Goal: Task Accomplishment & Management: Complete application form

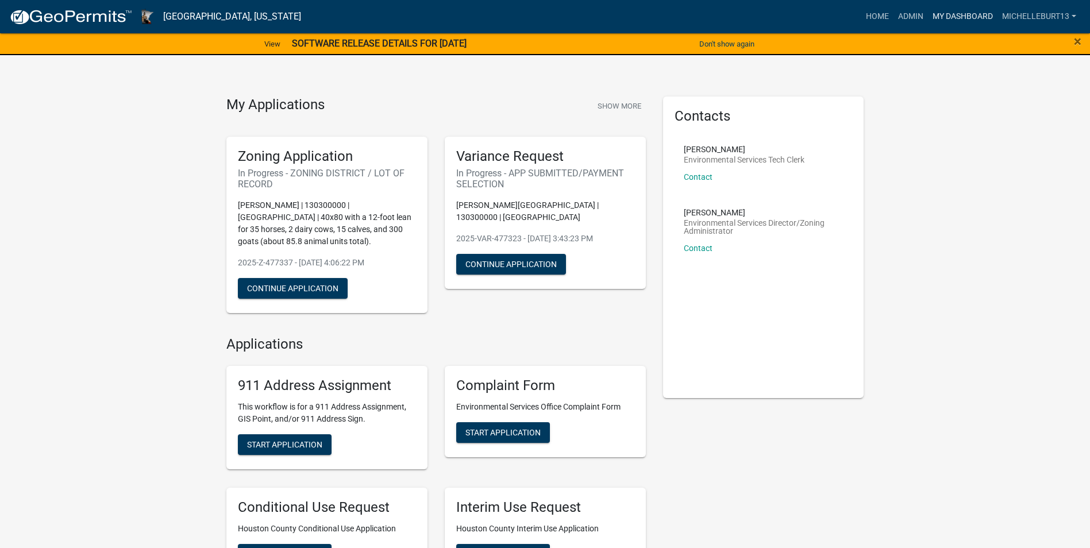
click at [965, 17] on link "My Dashboard" at bounding box center [963, 17] width 70 height 22
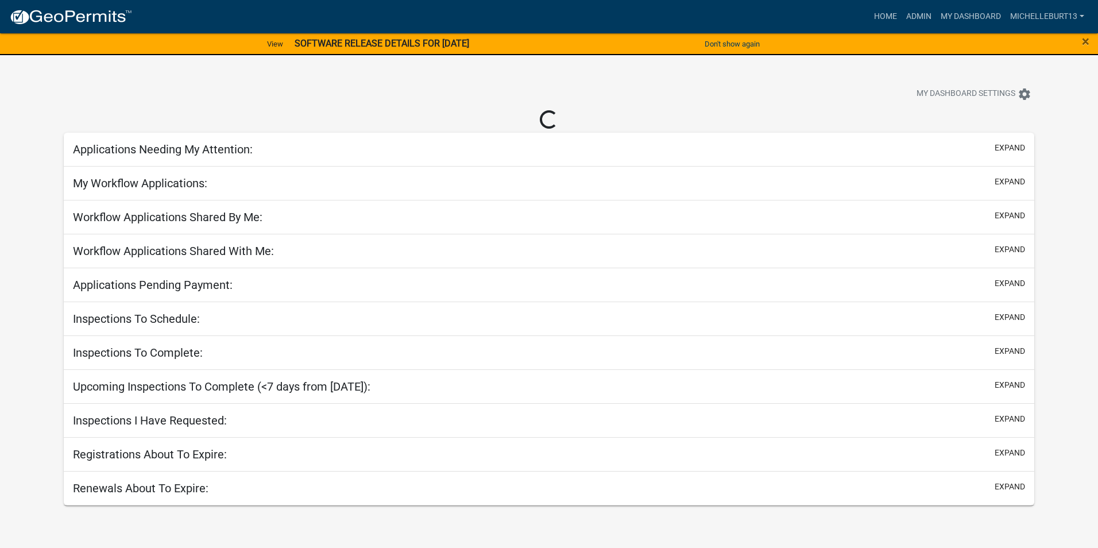
select select "3: 100"
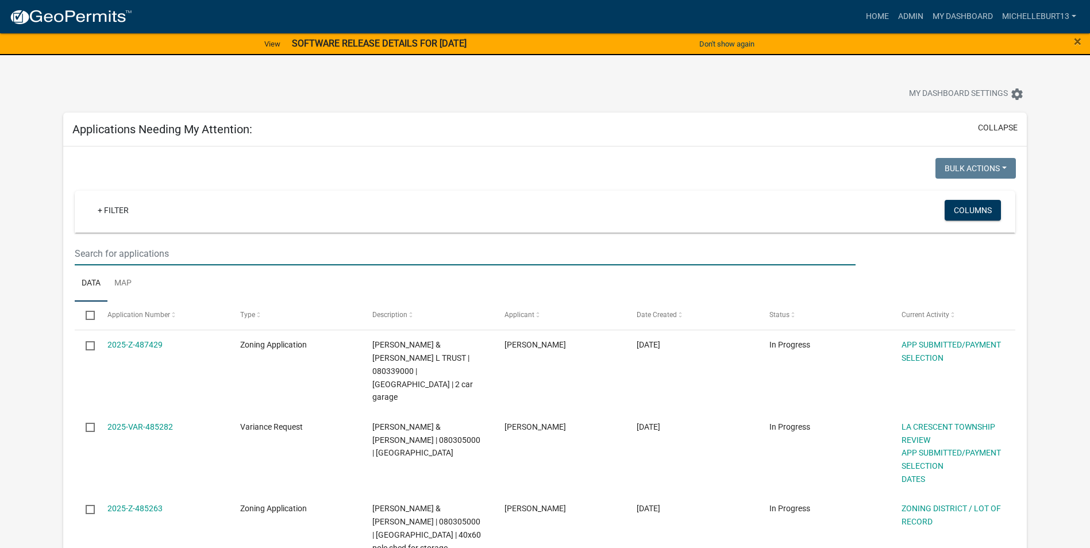
click at [117, 253] on input "text" at bounding box center [465, 254] width 781 height 24
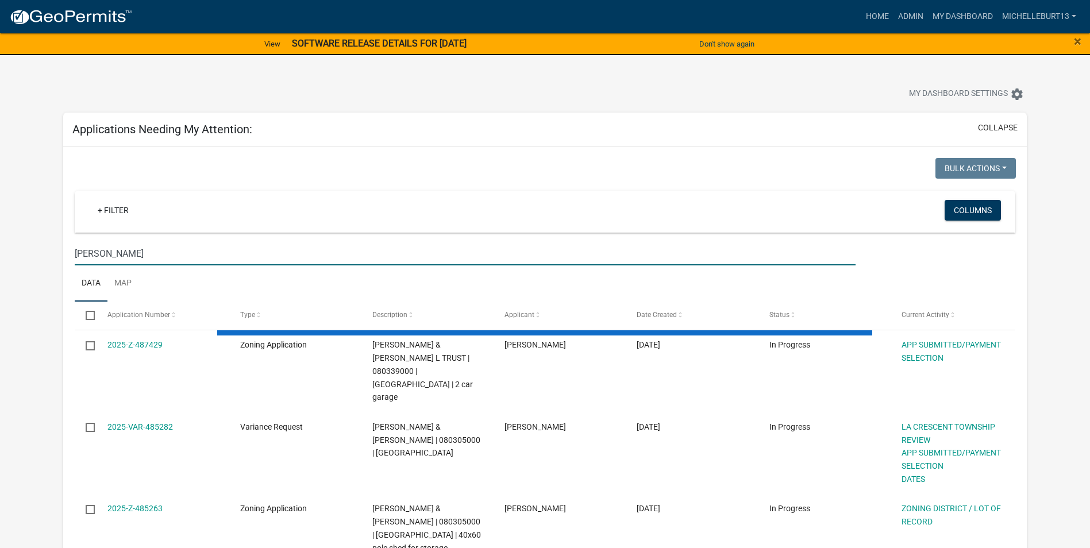
type input "[PERSON_NAME]"
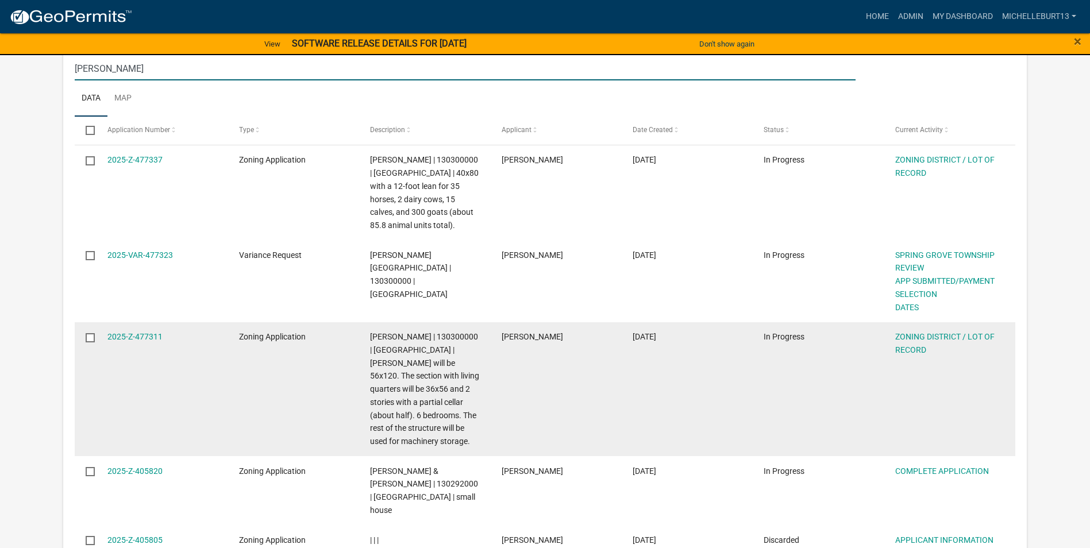
scroll to position [230, 0]
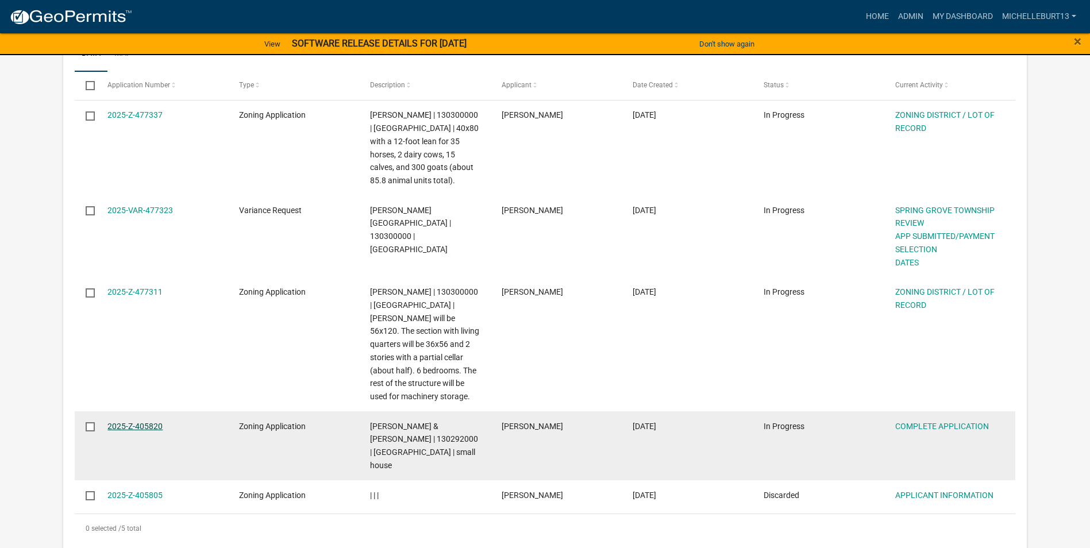
click at [120, 426] on link "2025-Z-405820" at bounding box center [134, 426] width 55 height 9
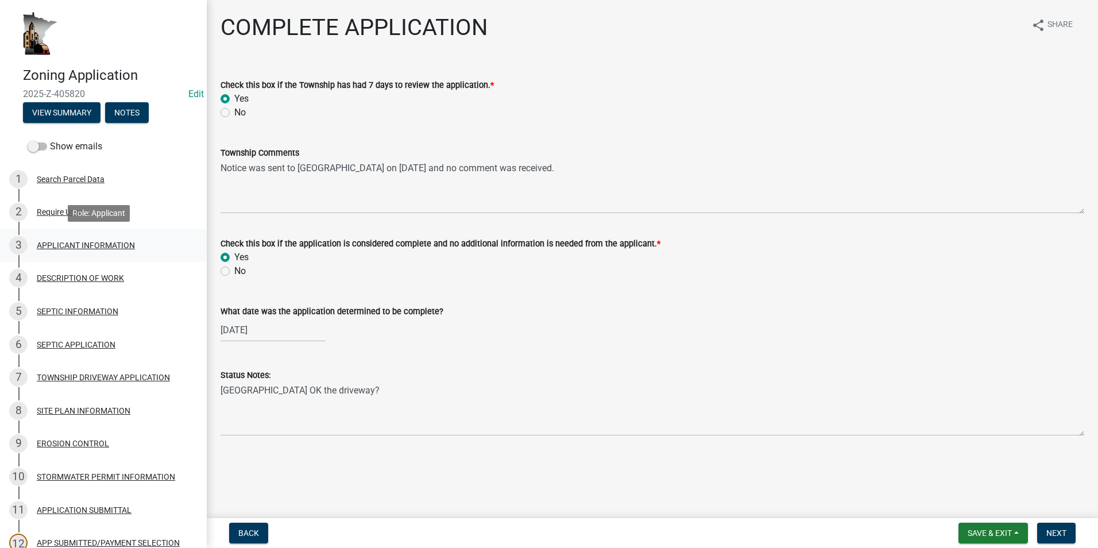
click at [53, 251] on div "3 APPLICANT INFORMATION" at bounding box center [98, 245] width 179 height 18
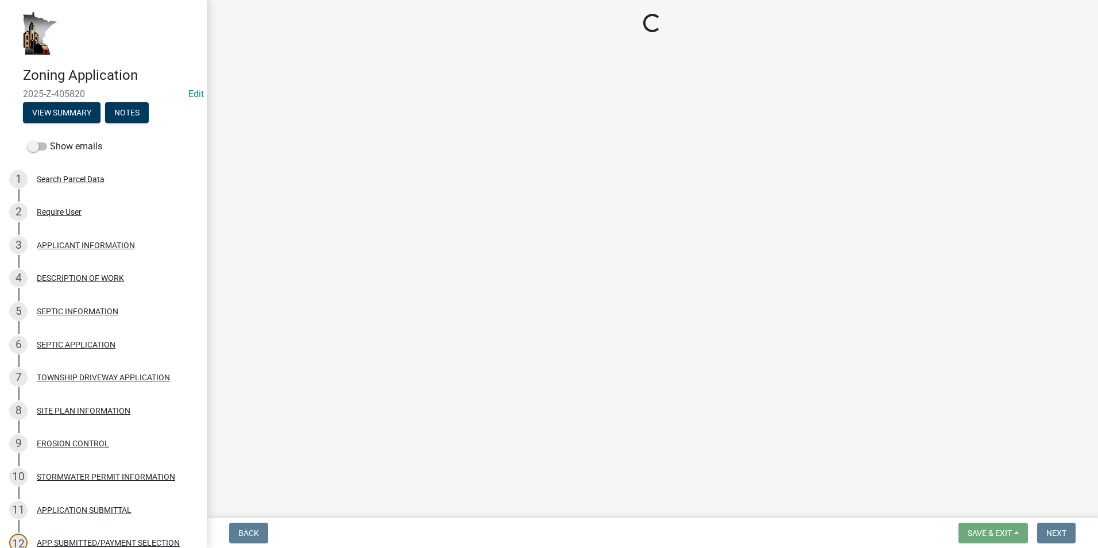
select select "884de254-84a4-4256-8abe-0e7e5fcf6e66"
select select "87bd8246-e010-4864-ada3-31d8f143e470"
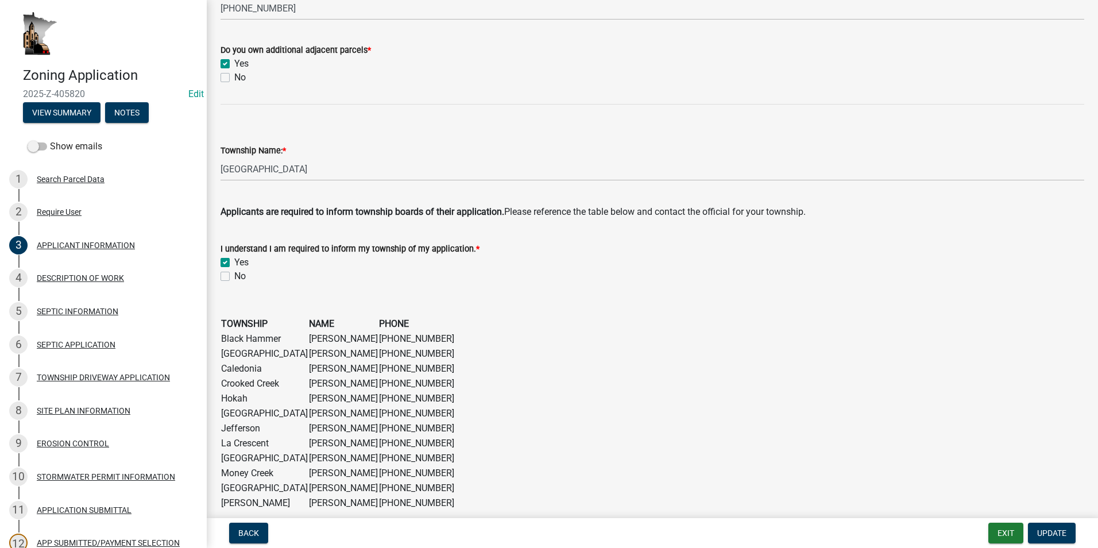
scroll to position [646, 0]
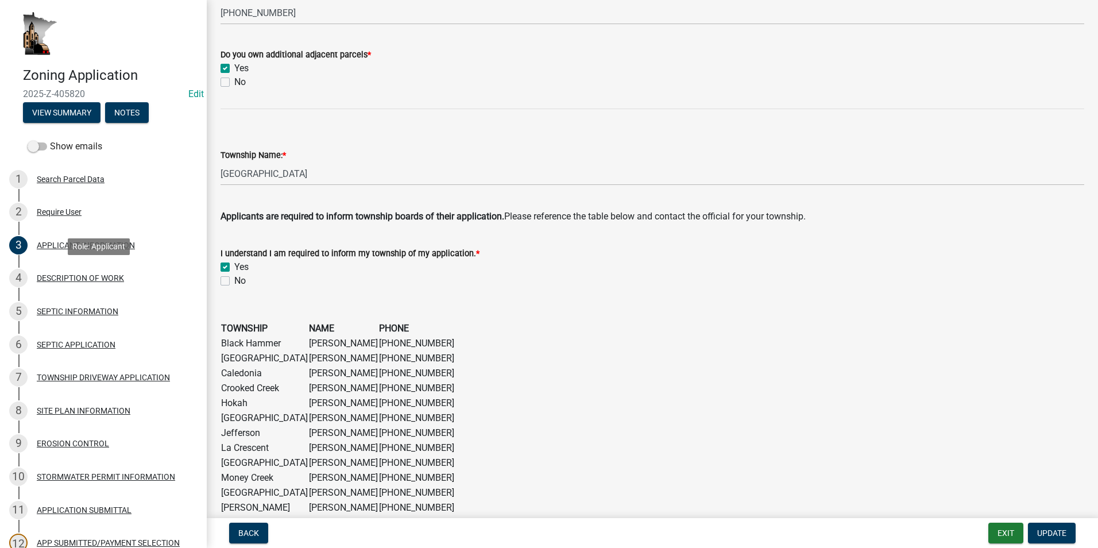
click at [80, 280] on div "DESCRIPTION OF WORK" at bounding box center [80, 278] width 87 height 8
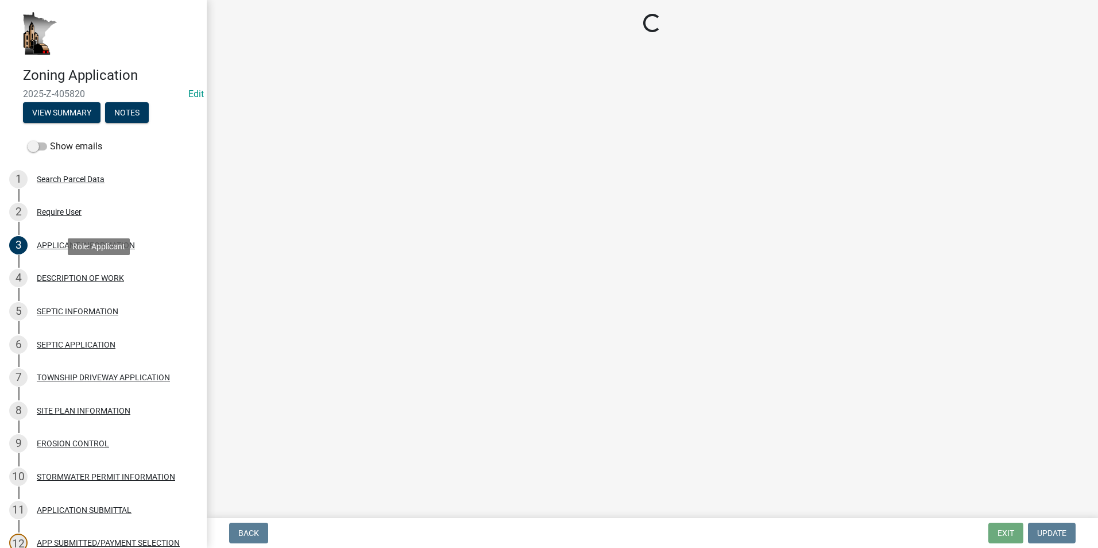
scroll to position [0, 0]
select select "6dad8dce-c461-49dc-8985-04b6211e418d"
select select "f9b7dd3b-3a38-45c4-aa8d-40d341efce99"
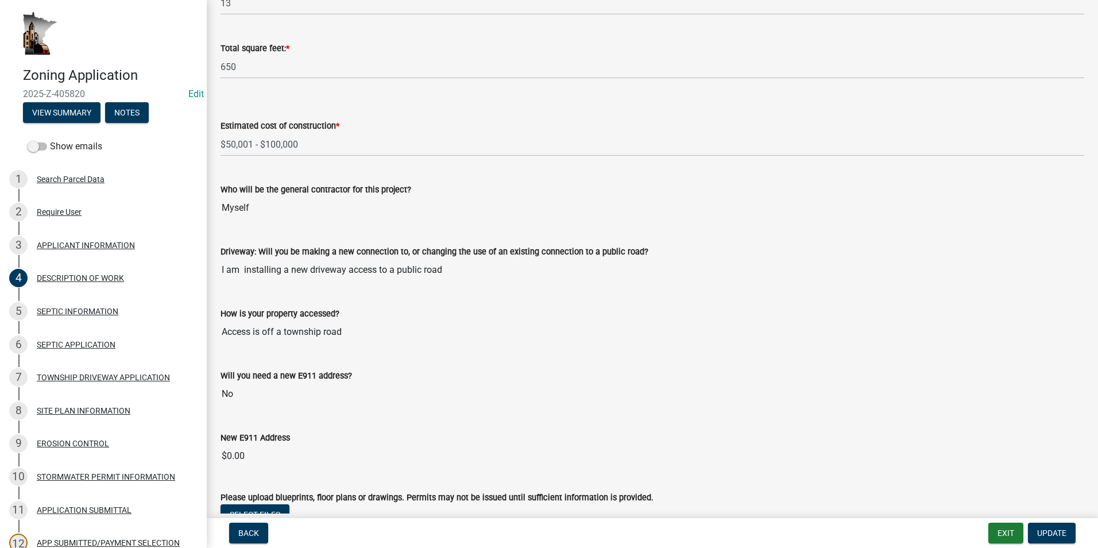
scroll to position [640, 0]
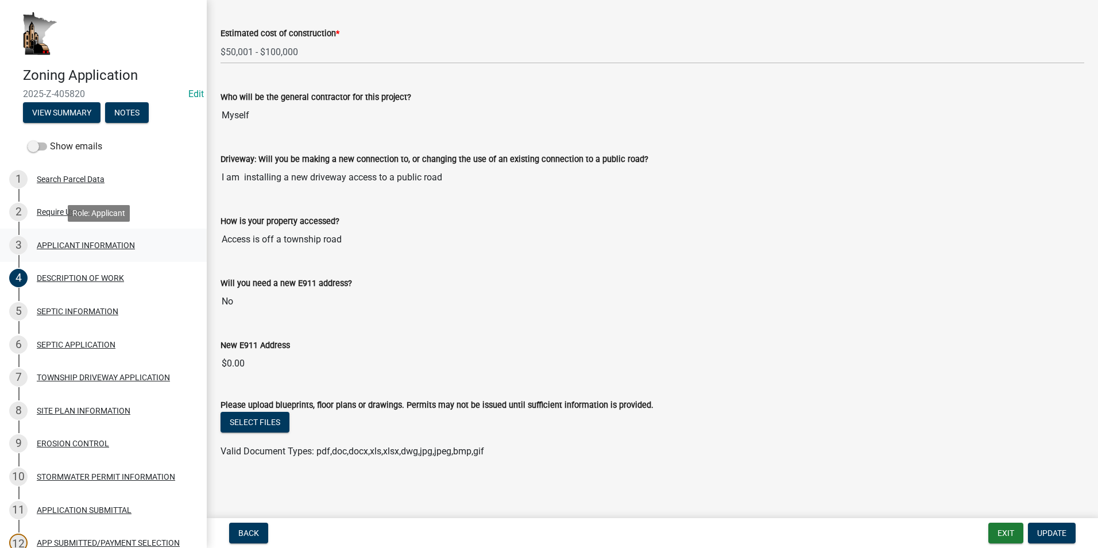
click at [96, 248] on div "APPLICANT INFORMATION" at bounding box center [86, 245] width 98 height 8
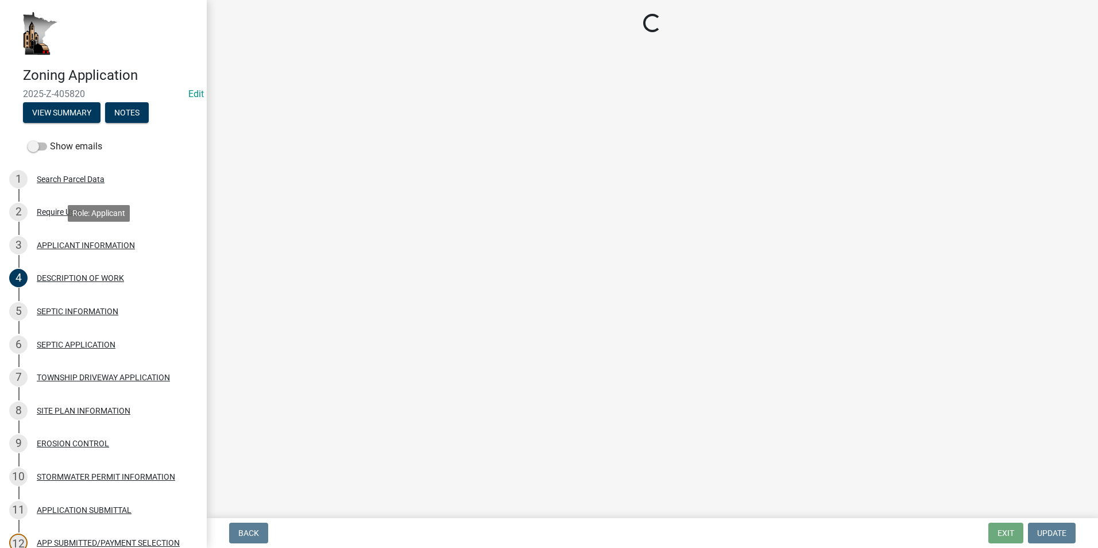
scroll to position [0, 0]
select select "884de254-84a4-4256-8abe-0e7e5fcf6e66"
select select "87bd8246-e010-4864-ada3-31d8f143e470"
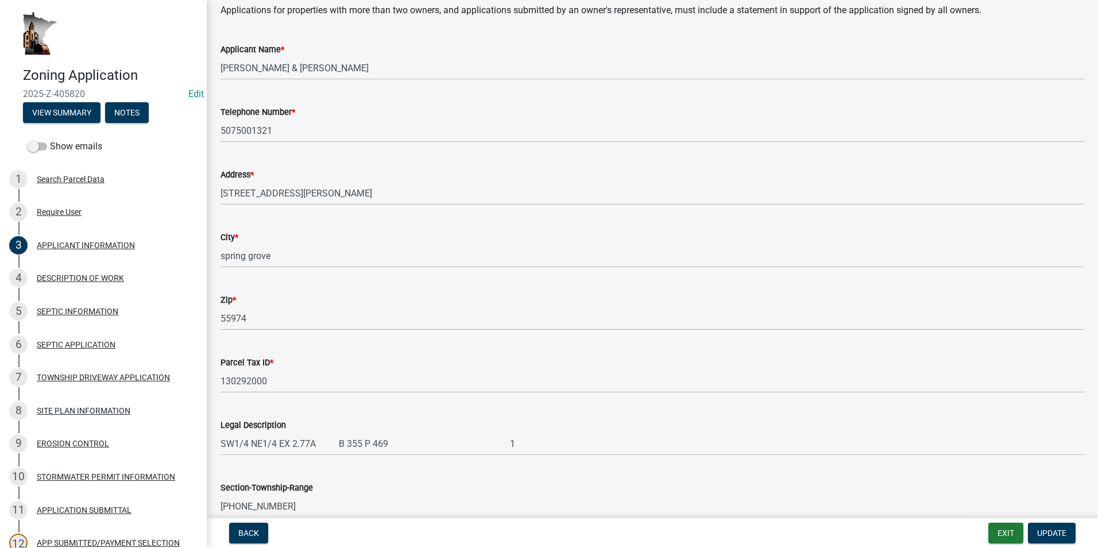
scroll to position [172, 0]
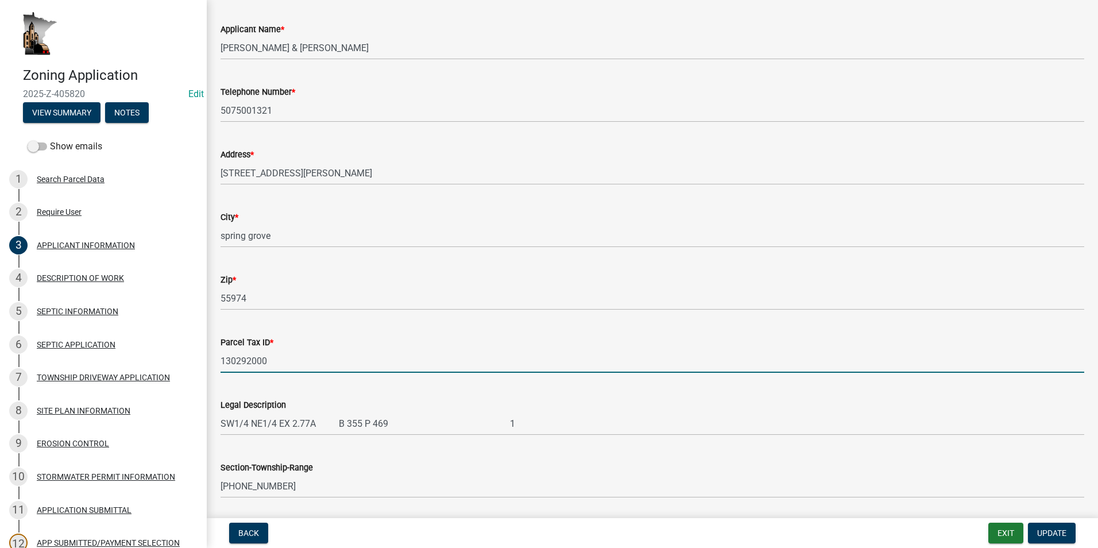
drag, startPoint x: 270, startPoint y: 362, endPoint x: 217, endPoint y: 354, distance: 53.9
click at [216, 357] on div "Parcel Tax ID * 130292000" at bounding box center [652, 345] width 881 height 53
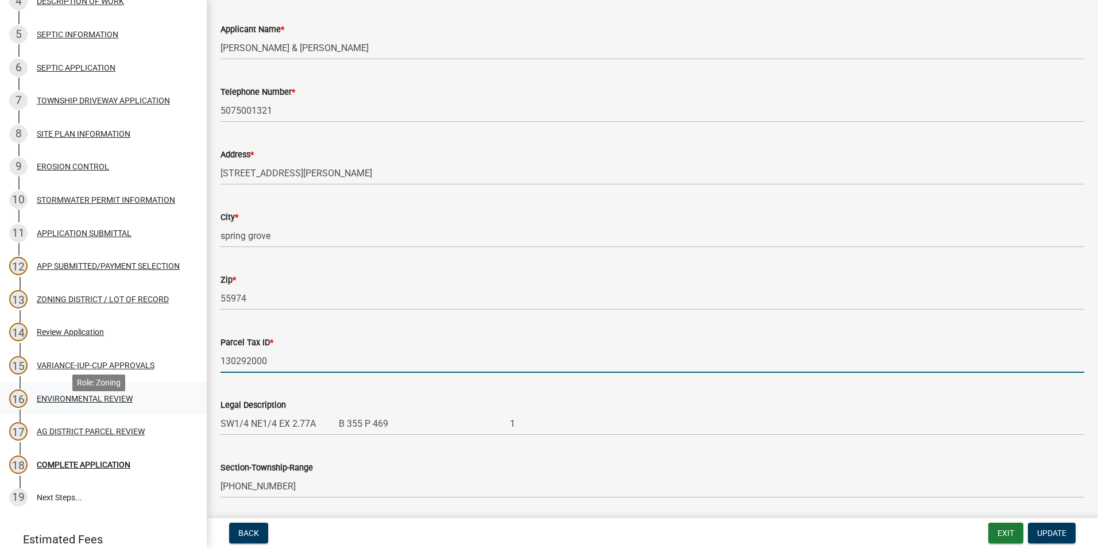
scroll to position [261, 0]
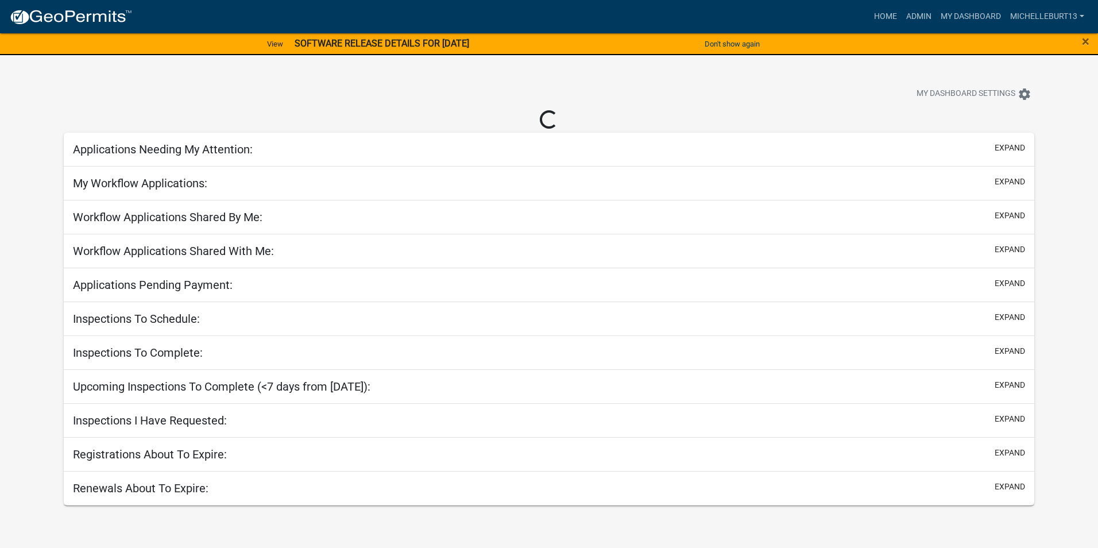
select select "3: 100"
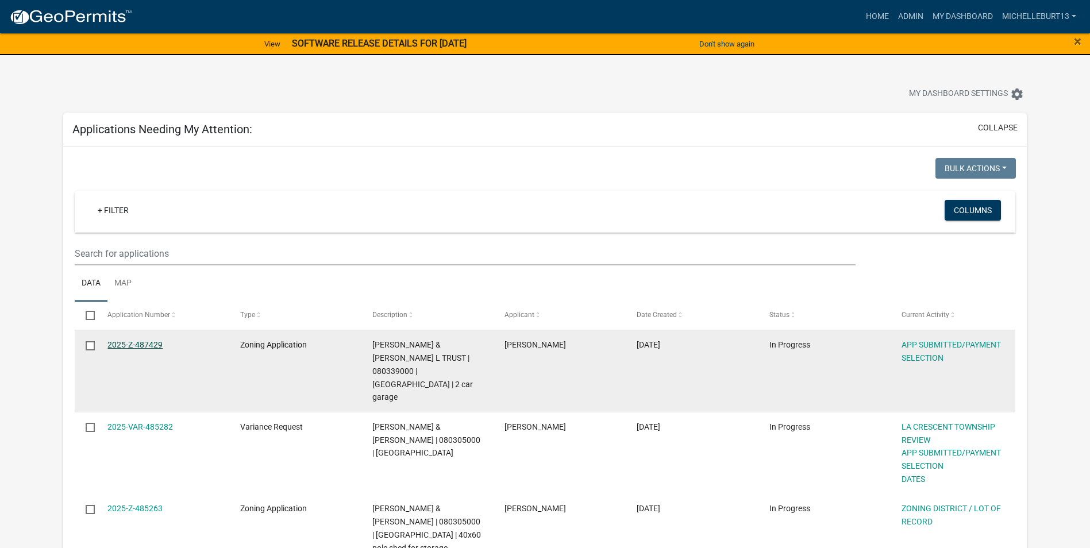
click at [151, 342] on link "2025-Z-487429" at bounding box center [134, 344] width 55 height 9
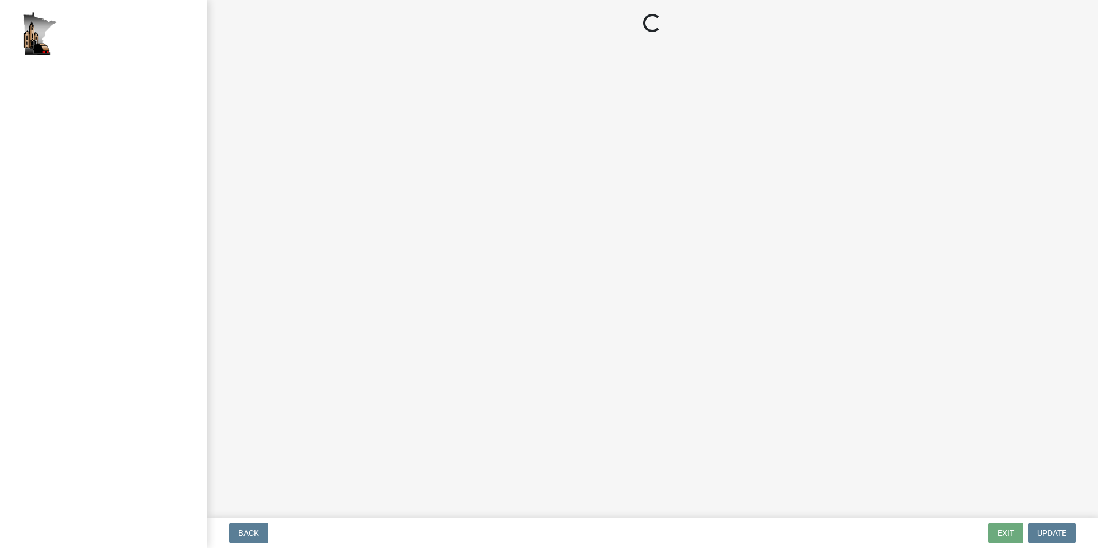
select select "2: 1"
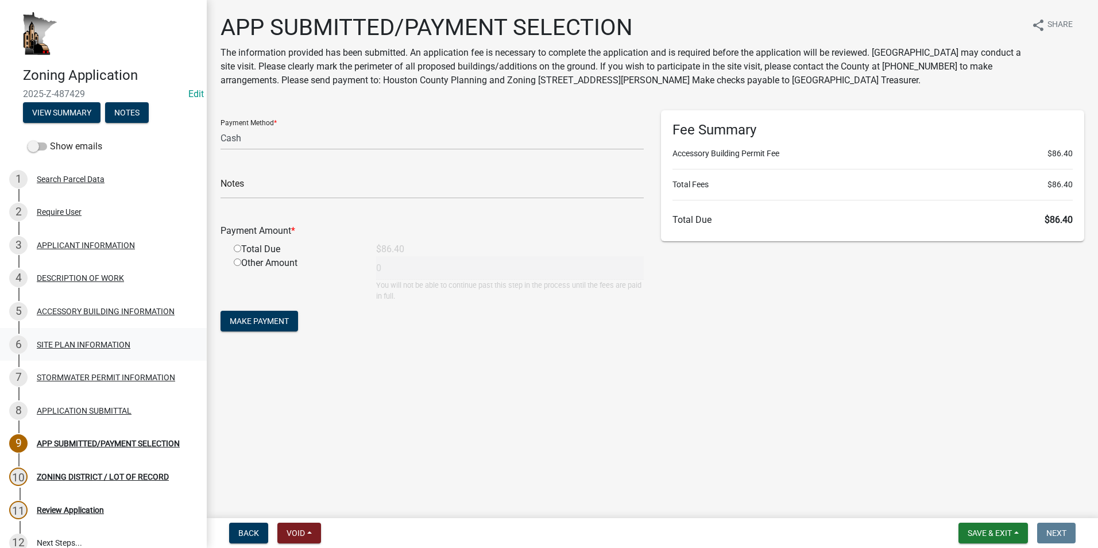
click at [100, 346] on div "SITE PLAN INFORMATION" at bounding box center [84, 345] width 94 height 8
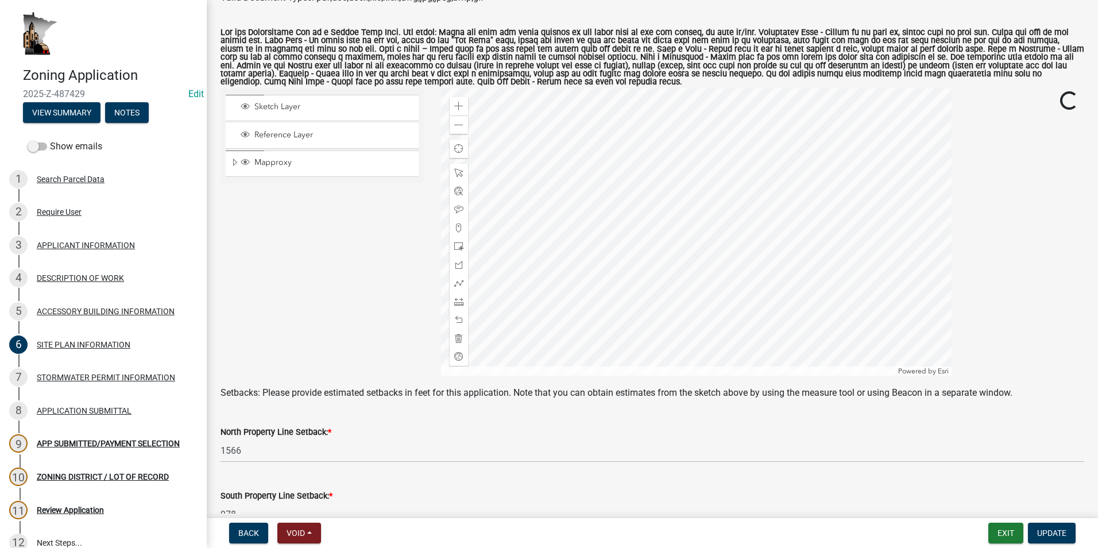
scroll to position [172, 0]
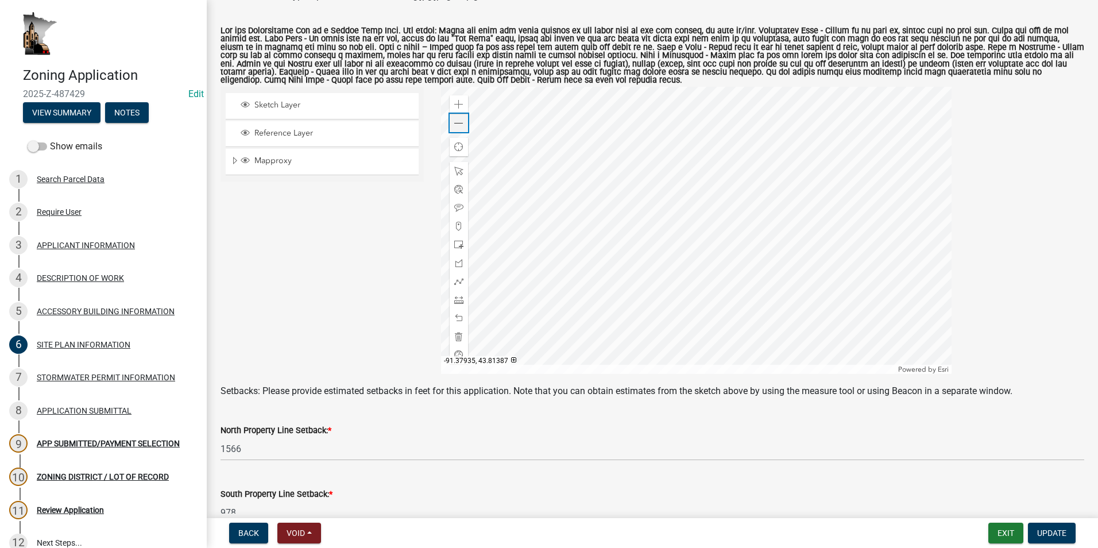
click at [459, 124] on span at bounding box center [458, 123] width 9 height 9
click at [662, 276] on div at bounding box center [696, 230] width 511 height 287
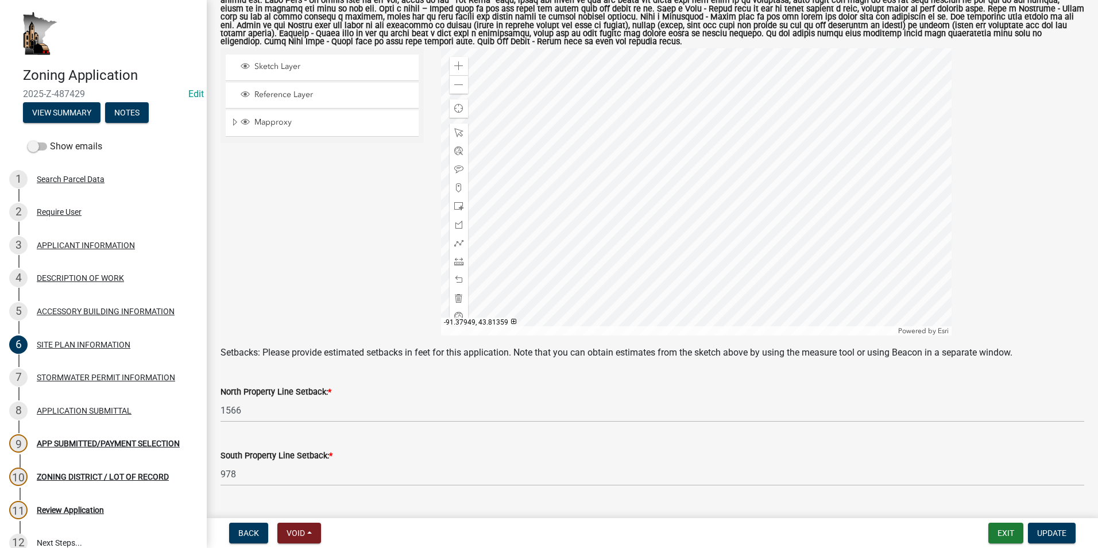
scroll to position [200, 0]
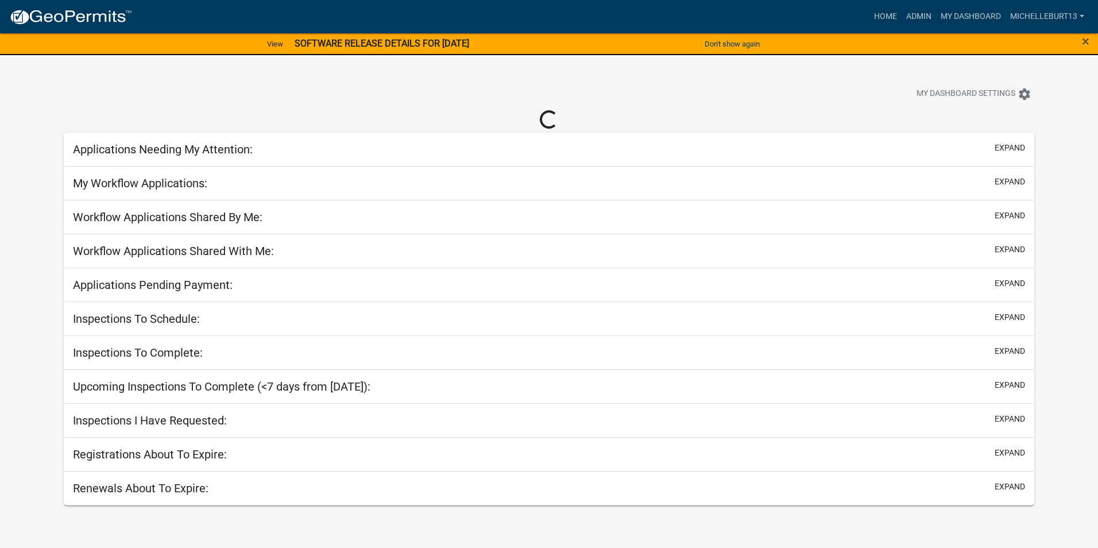
select select "3: 100"
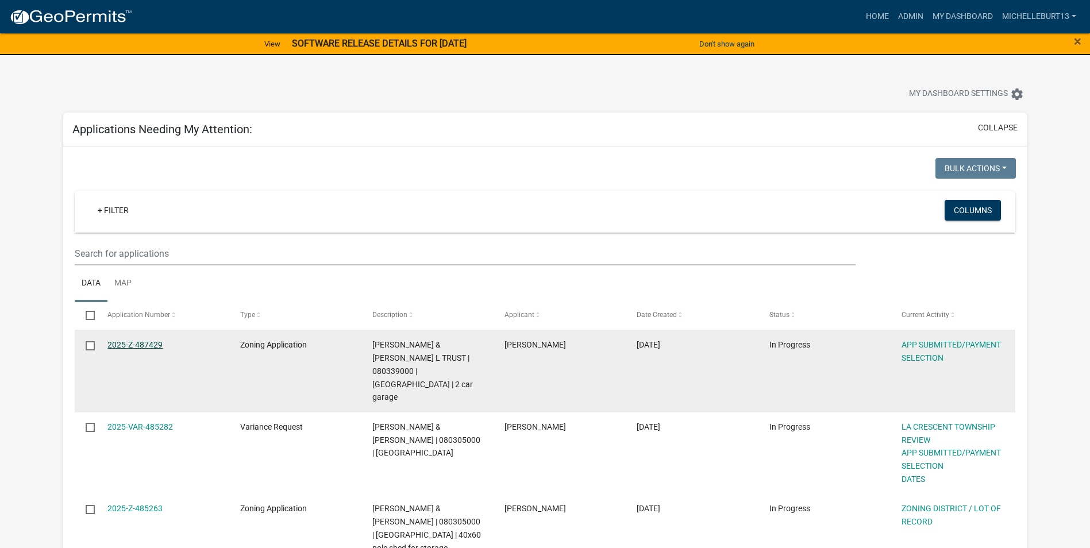
click at [126, 343] on link "2025-Z-487429" at bounding box center [134, 344] width 55 height 9
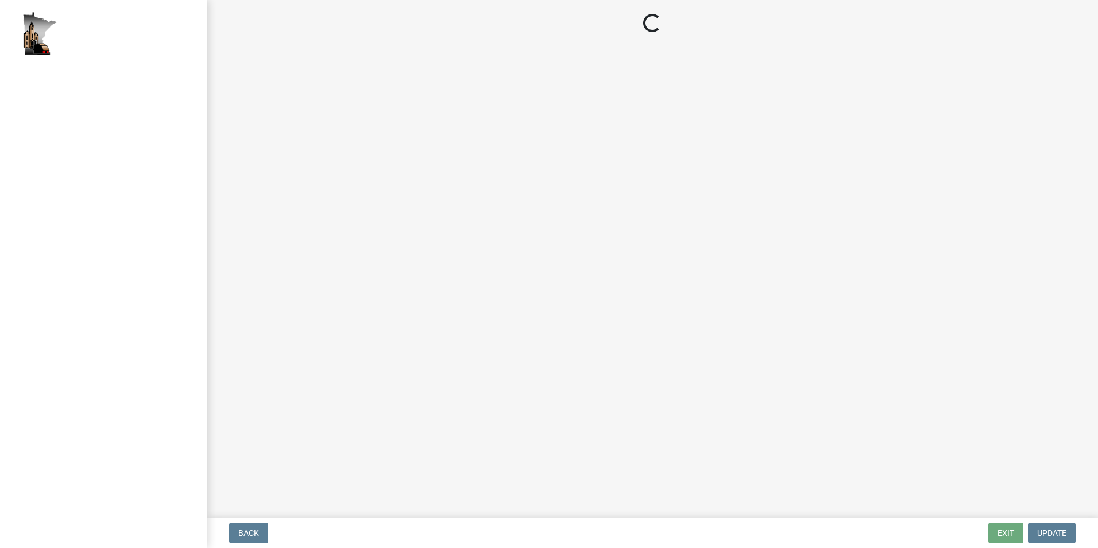
select select "2: 1"
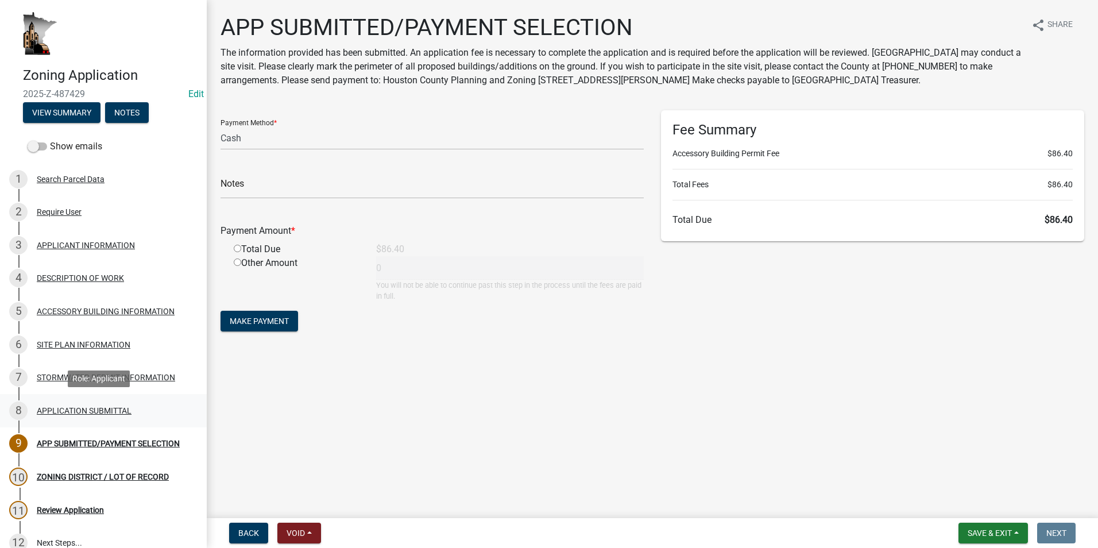
click at [76, 411] on div "APPLICATION SUBMITTAL" at bounding box center [84, 411] width 95 height 8
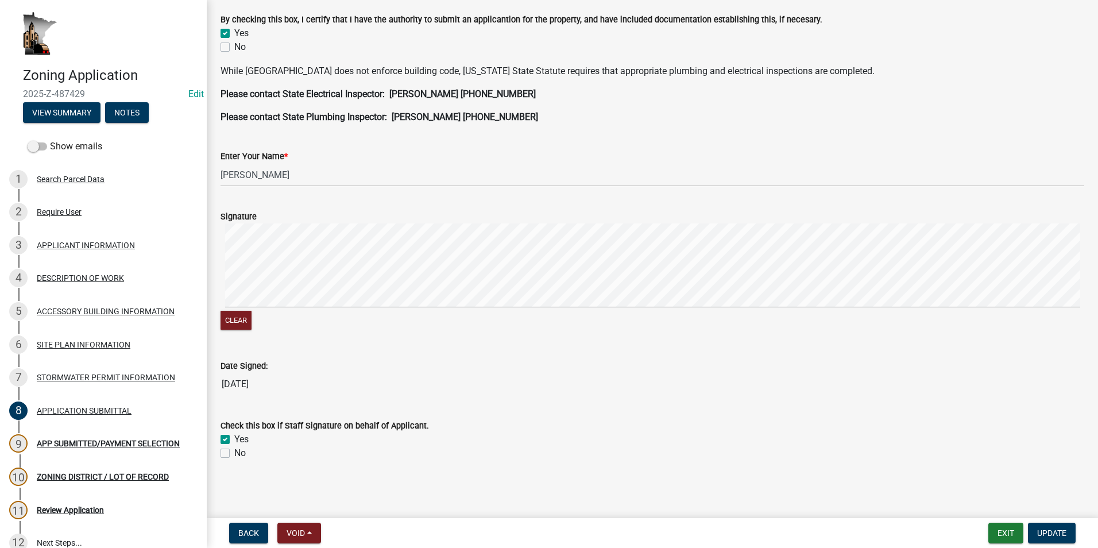
scroll to position [300, 0]
drag, startPoint x: 84, startPoint y: 443, endPoint x: 76, endPoint y: 435, distance: 11.4
click at [84, 443] on div "APP SUBMITTED/PAYMENT SELECTION" at bounding box center [108, 443] width 143 height 8
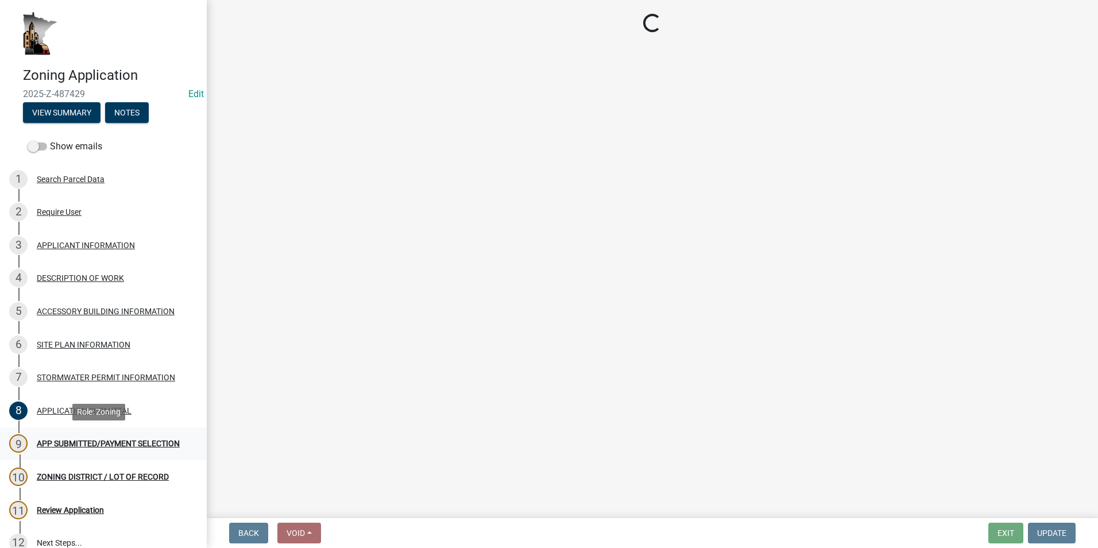
scroll to position [0, 0]
select select "2: 1"
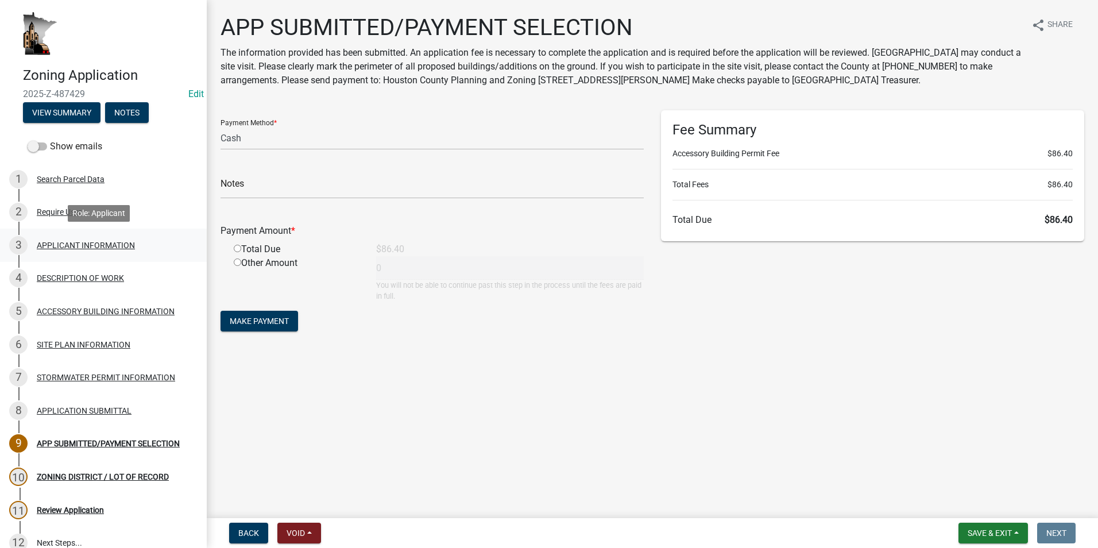
click at [63, 249] on div "APPLICANT INFORMATION" at bounding box center [86, 245] width 98 height 8
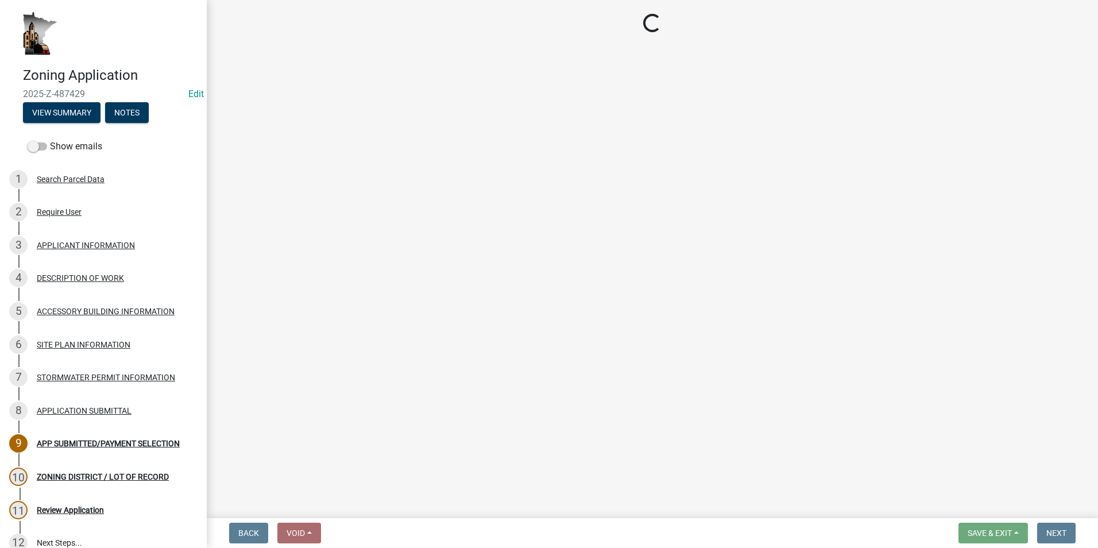
select select "f73bc555-2faa-4207-ba45-c8fa17744791"
select select "81c7fadf-c10b-486a-ba53-d59fb5d0dbc6"
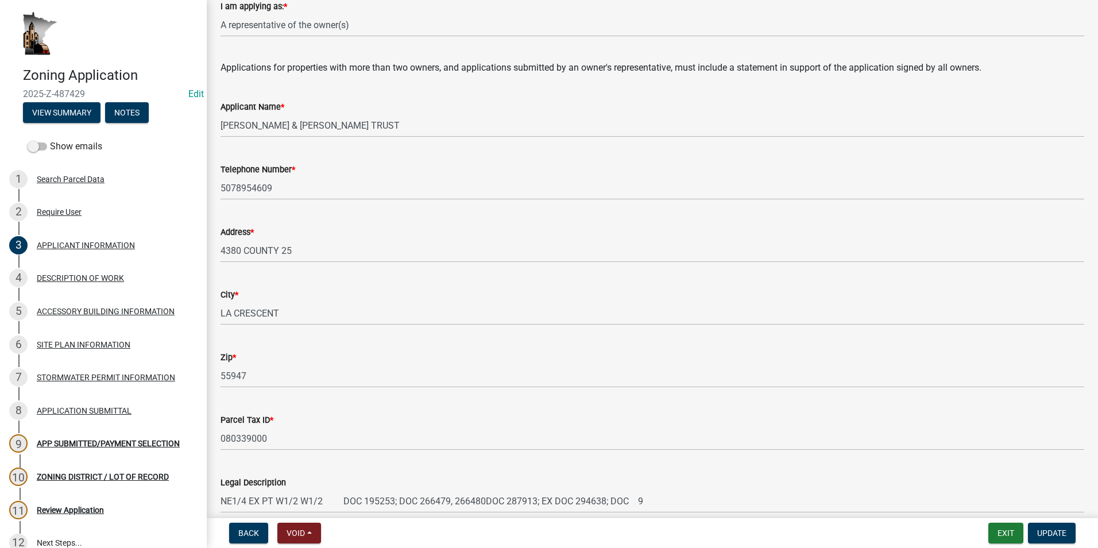
scroll to position [115, 0]
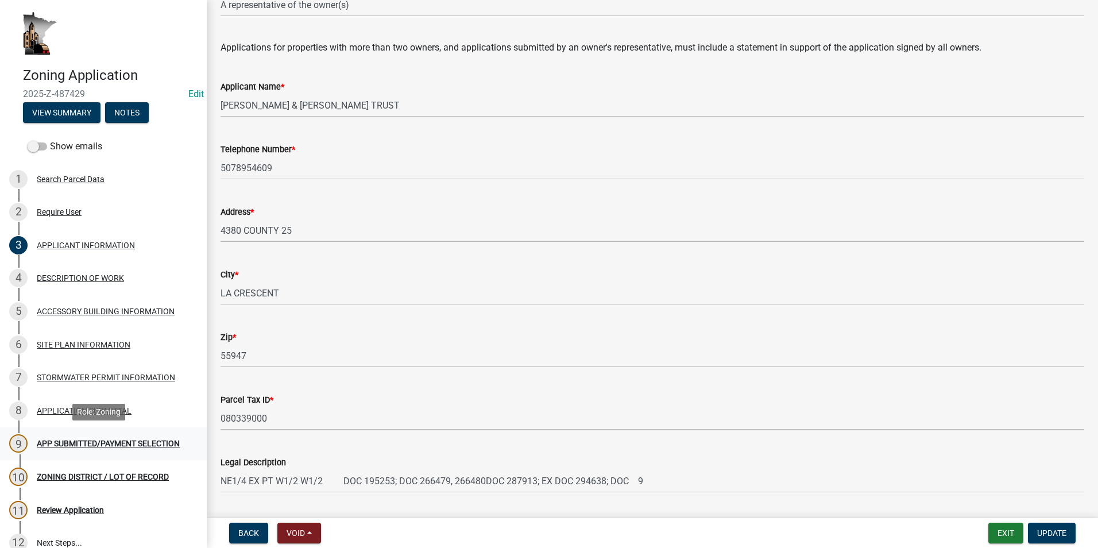
click at [101, 447] on div "APP SUBMITTED/PAYMENT SELECTION" at bounding box center [108, 443] width 143 height 8
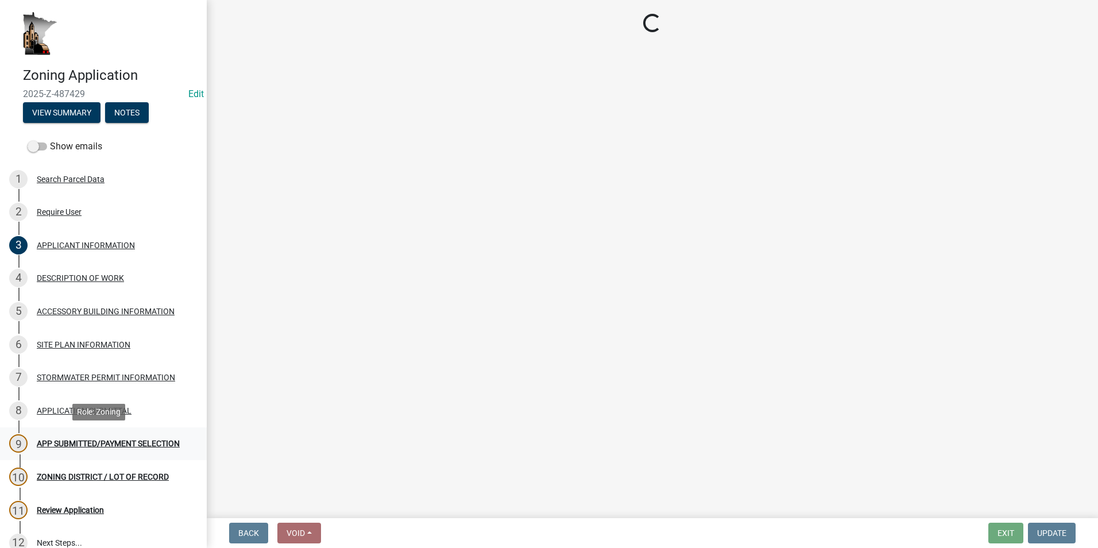
select select "2: 1"
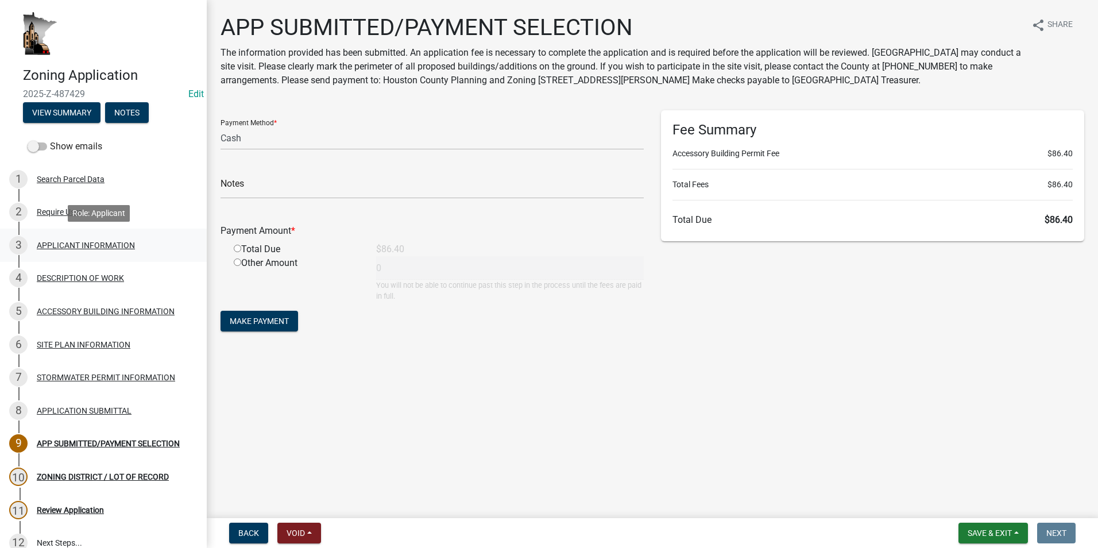
click at [47, 247] on div "APPLICANT INFORMATION" at bounding box center [86, 245] width 98 height 8
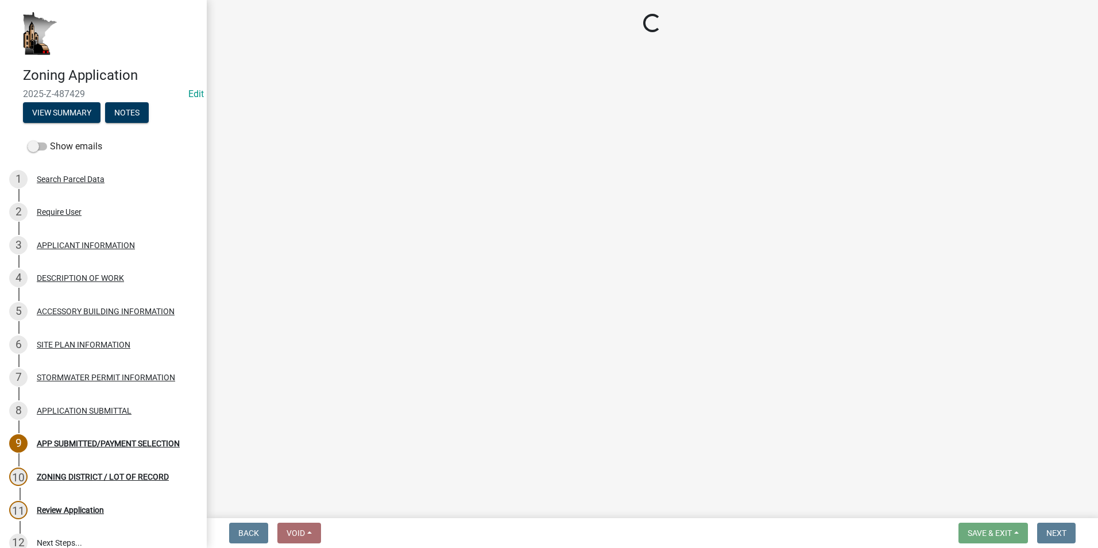
select select "f73bc555-2faa-4207-ba45-c8fa17744791"
select select "81c7fadf-c10b-486a-ba53-d59fb5d0dbc6"
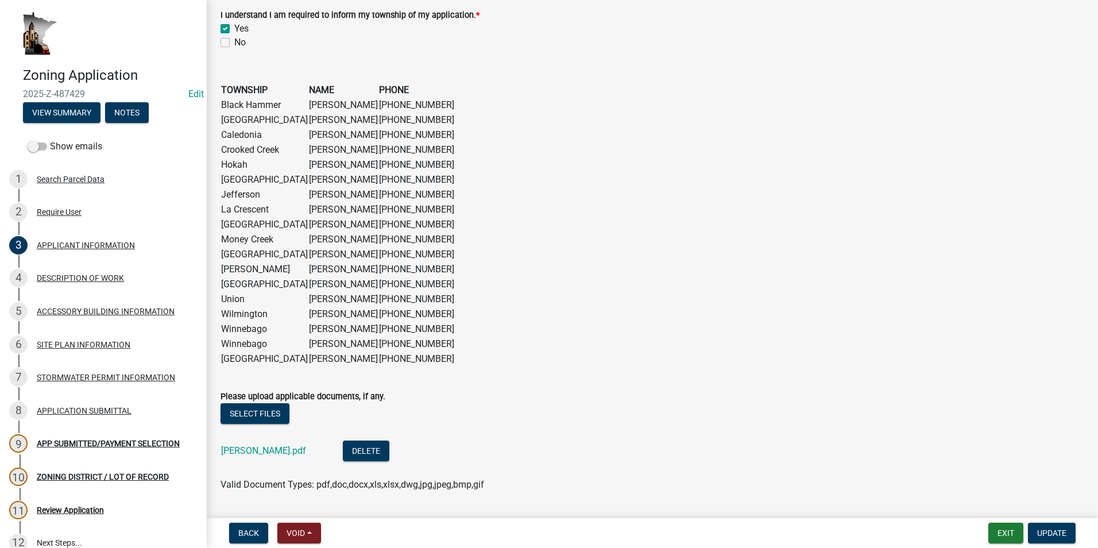
scroll to position [917, 0]
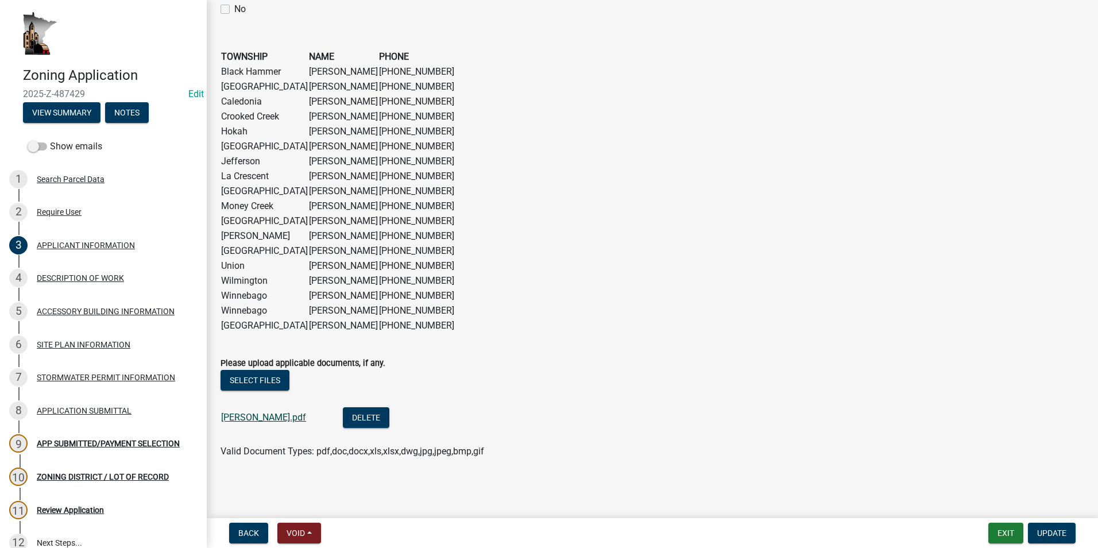
click at [238, 416] on link "[PERSON_NAME].pdf" at bounding box center [263, 417] width 85 height 11
click at [71, 282] on div "DESCRIPTION OF WORK" at bounding box center [80, 278] width 87 height 8
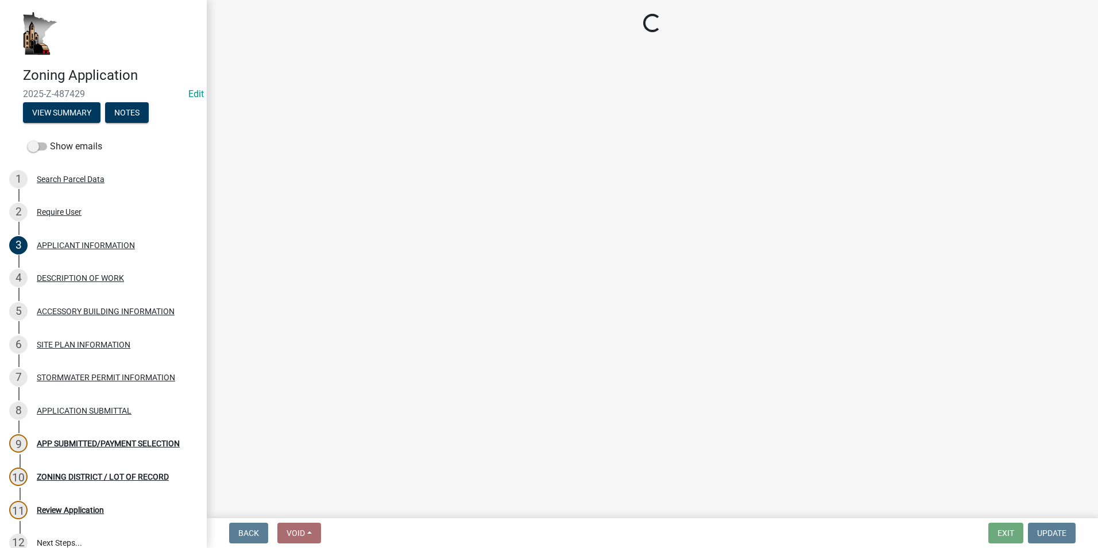
select select "39f6a2ab-0467-4f26-9b22-6b4c409785cf"
select select "d5c4c3d5-0e01-416f-8471-05b912159bd9"
select select "b77d4c88-b606-4875-889f-ef493ebc67f8"
select select "07ce3bd5-44c8-48c7-a7da-ecbfde3ea753"
select select "865858fb-cec4-4771-ade1-629df977e661"
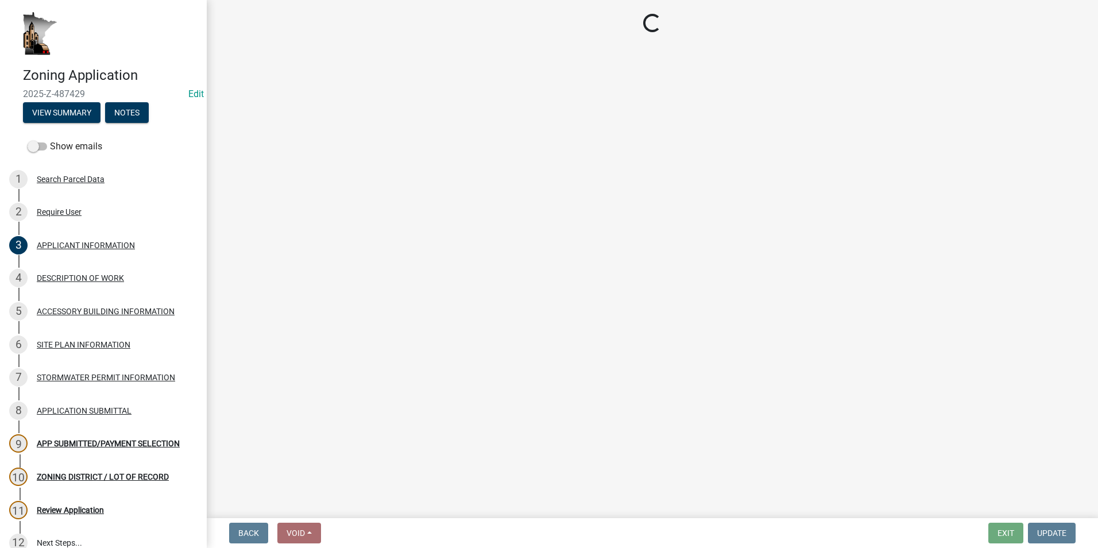
select select "cef96780-4810-40e3-9d85-228a56ab53a8"
select select "79149638-379e-4eb8-8707-a078303474c9"
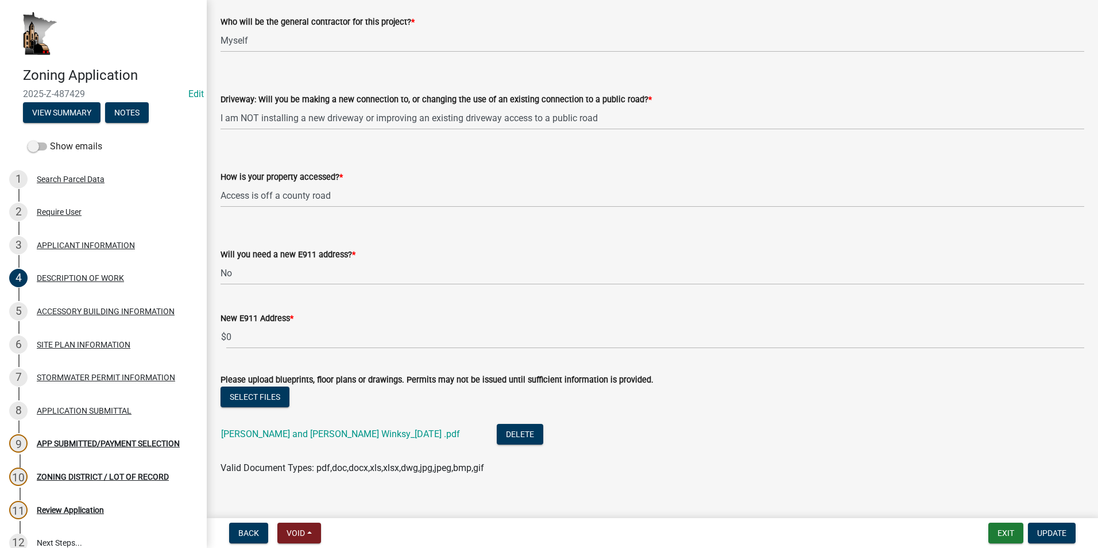
scroll to position [763, 0]
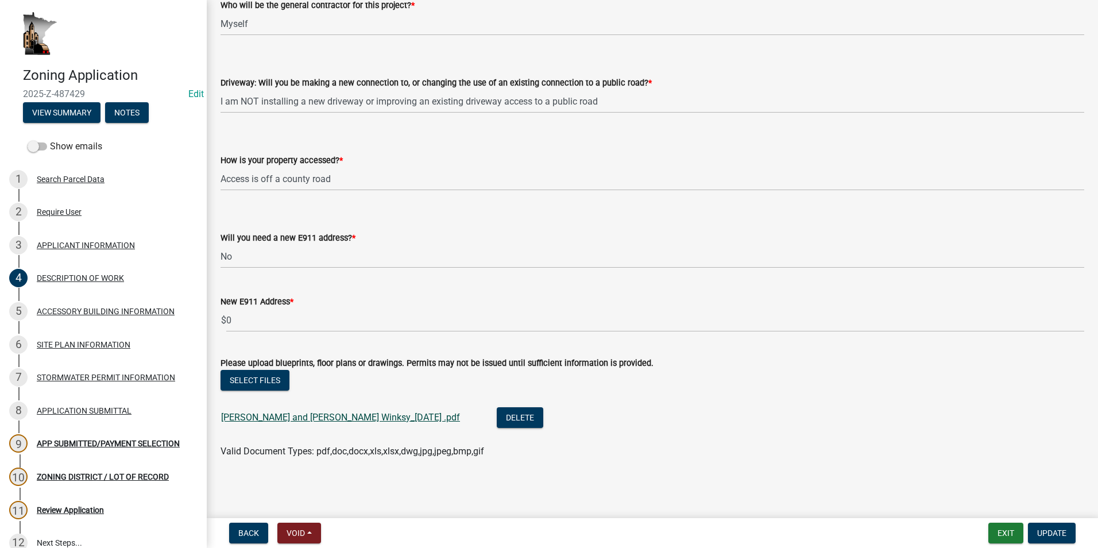
click at [300, 416] on link "[PERSON_NAME] and [PERSON_NAME] Winksy_[DATE] .pdf" at bounding box center [340, 417] width 239 height 11
click at [55, 315] on div "ACCESSORY BUILDING INFORMATION" at bounding box center [106, 311] width 138 height 8
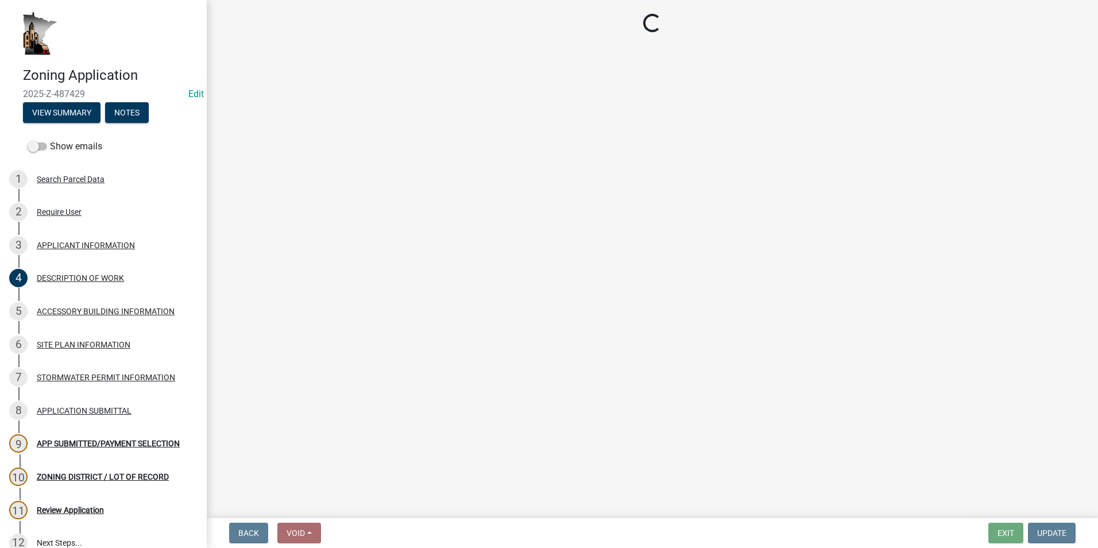
select select "88703b1b-78c7-4d2b-862c-09a913535c10"
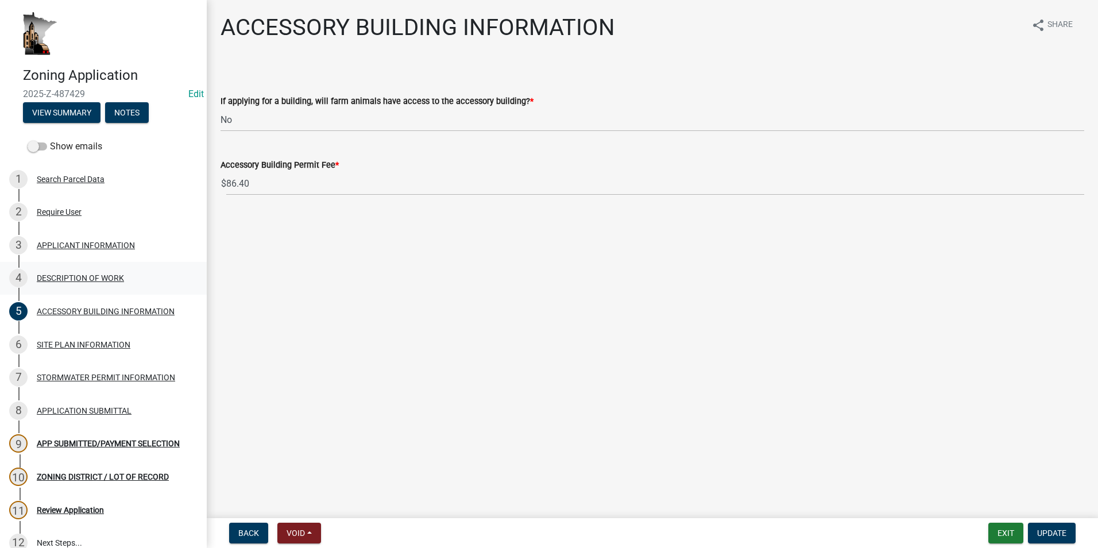
click at [53, 281] on div "DESCRIPTION OF WORK" at bounding box center [80, 278] width 87 height 8
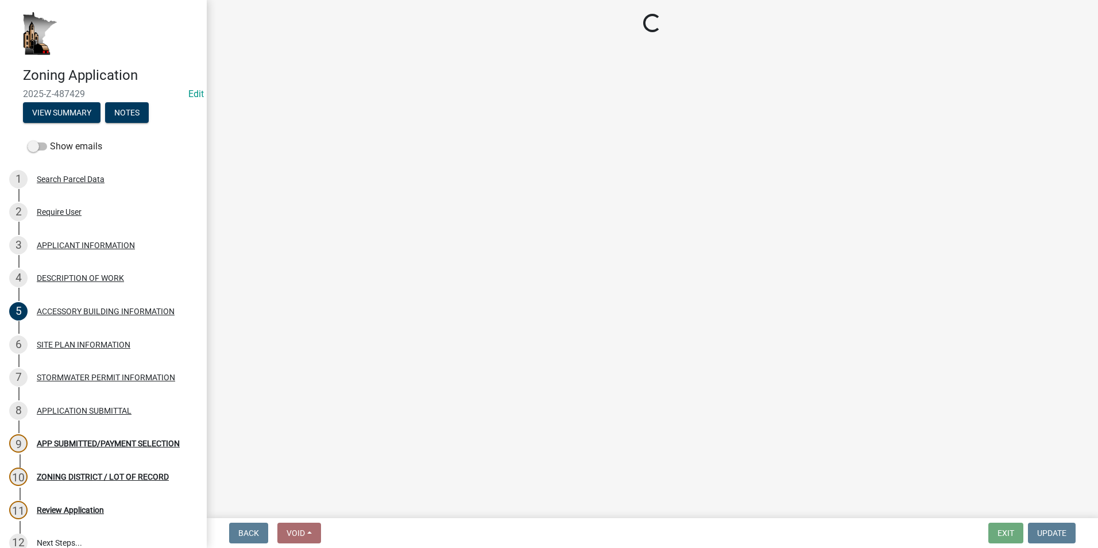
select select "39f6a2ab-0467-4f26-9b22-6b4c409785cf"
select select "d5c4c3d5-0e01-416f-8471-05b912159bd9"
select select "b77d4c88-b606-4875-889f-ef493ebc67f8"
select select "07ce3bd5-44c8-48c7-a7da-ecbfde3ea753"
select select "865858fb-cec4-4771-ade1-629df977e661"
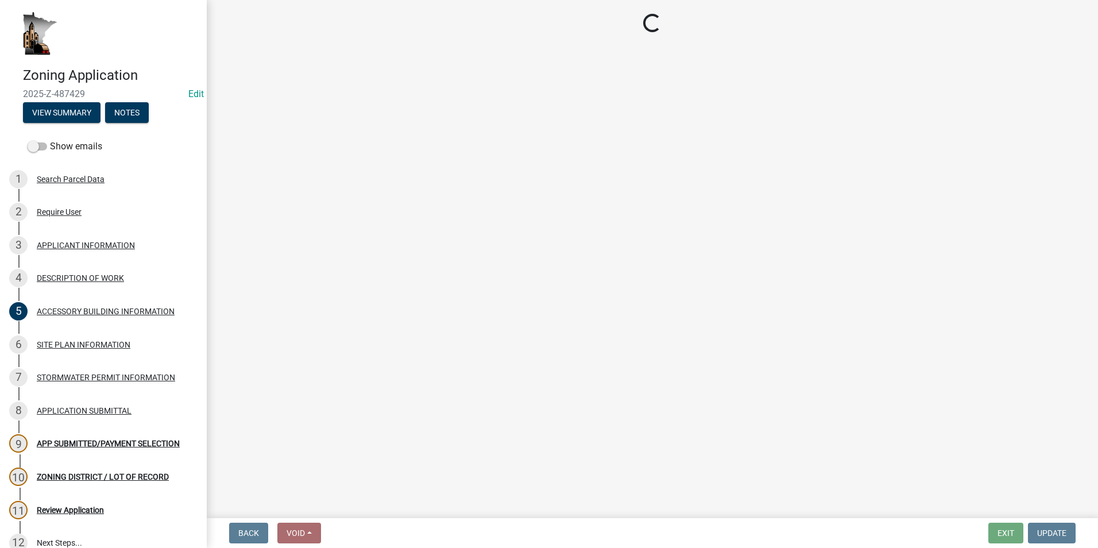
select select "cef96780-4810-40e3-9d85-228a56ab53a8"
select select "79149638-379e-4eb8-8707-a078303474c9"
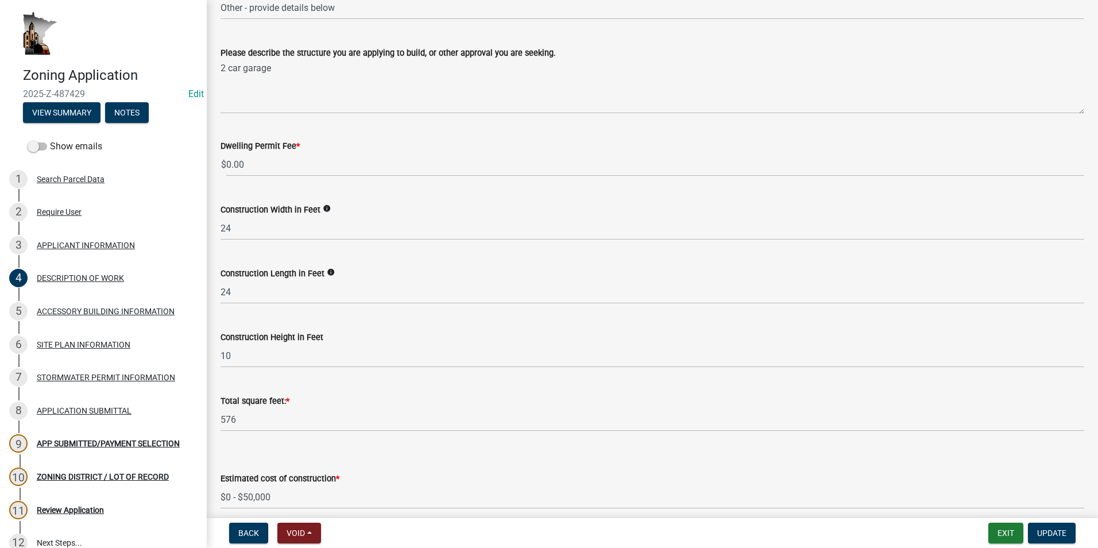
scroll to position [230, 0]
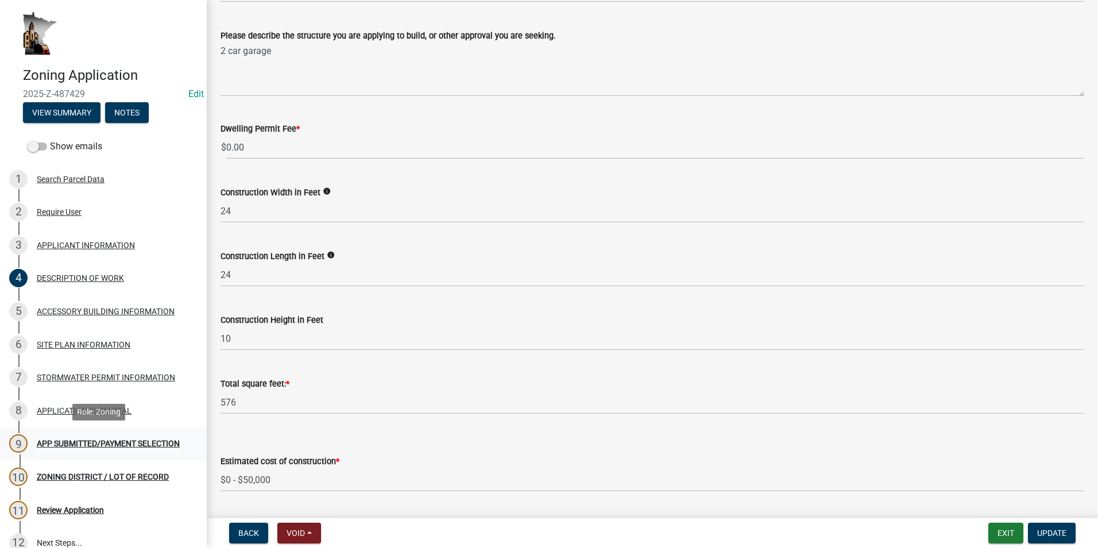
click at [119, 447] on div "APP SUBMITTED/PAYMENT SELECTION" at bounding box center [108, 443] width 143 height 8
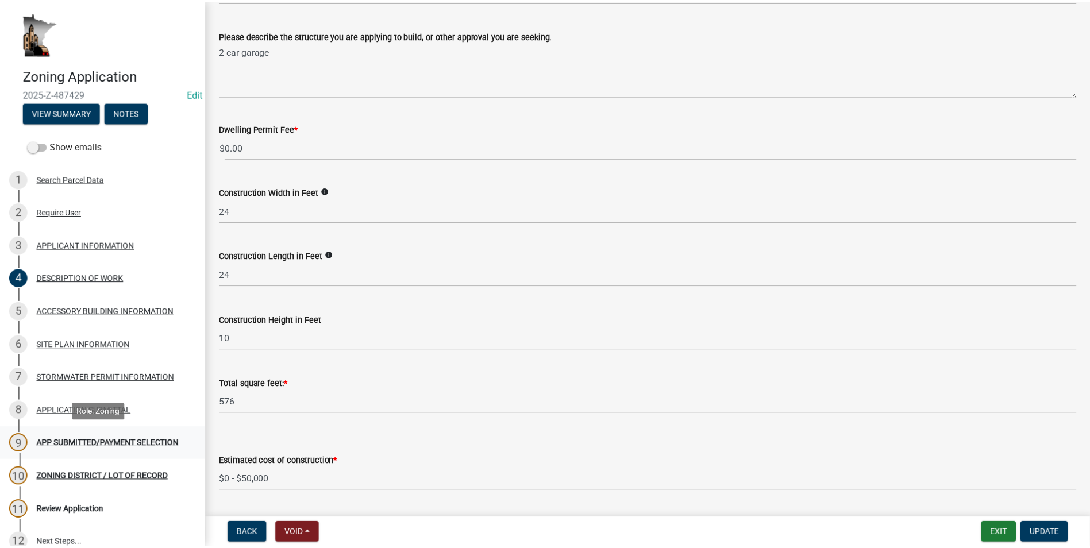
scroll to position [0, 0]
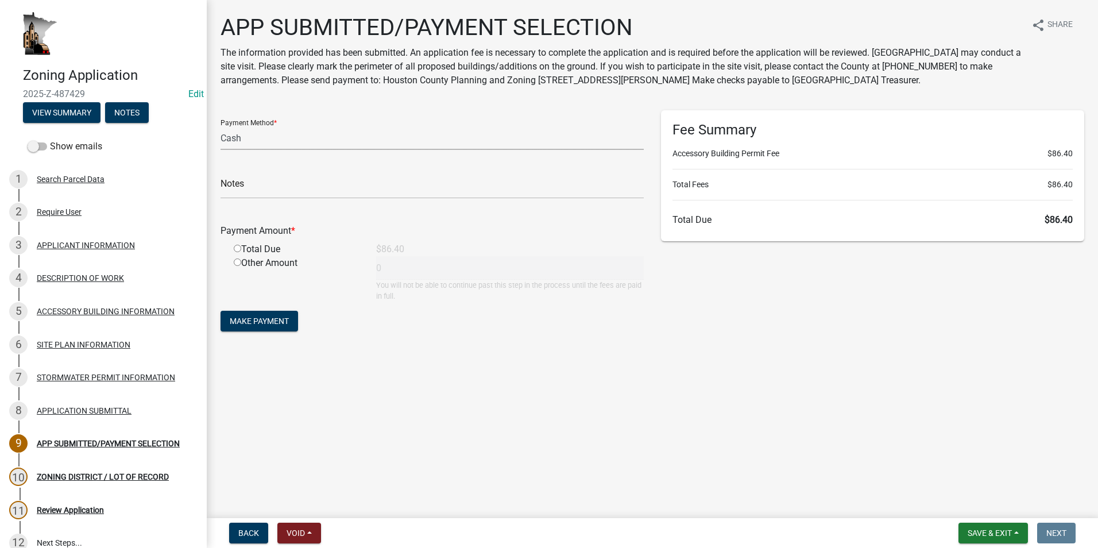
click at [354, 134] on select "Credit Card POS Check Cash" at bounding box center [432, 138] width 423 height 24
select select "1: 0"
click at [221, 126] on select "Credit Card POS Check Cash" at bounding box center [432, 138] width 423 height 24
click at [281, 184] on input "text" at bounding box center [432, 187] width 423 height 24
type input "2970"
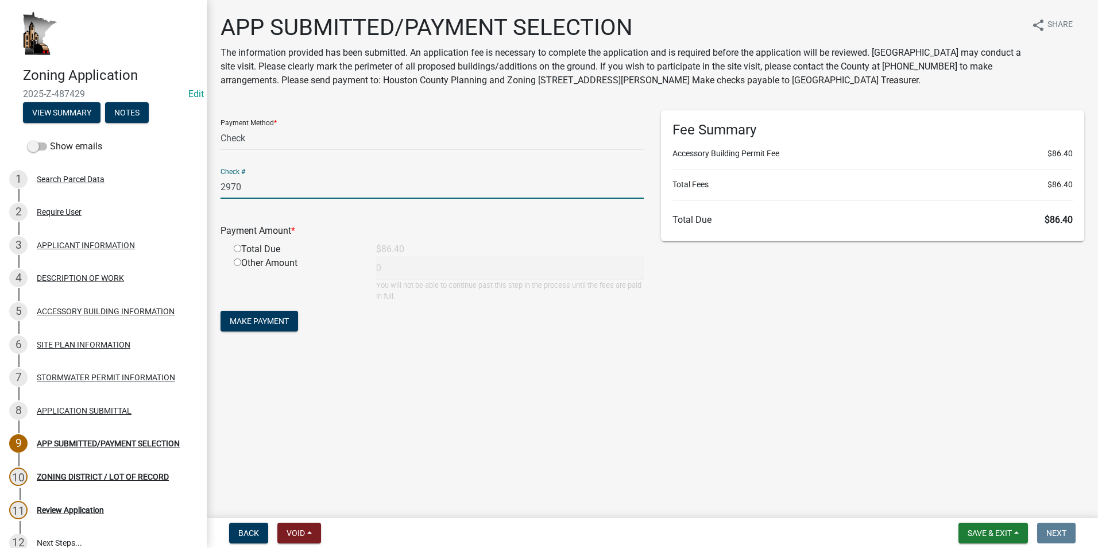
click at [239, 247] on input "radio" at bounding box center [237, 248] width 7 height 7
radio input "true"
type input "86.4"
click at [258, 322] on span "Make Payment" at bounding box center [259, 321] width 59 height 9
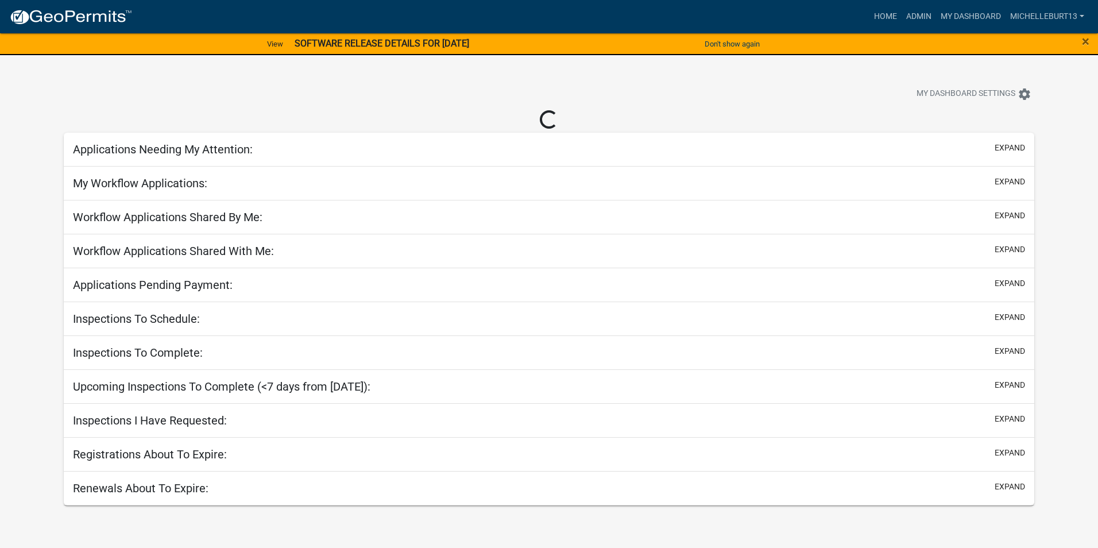
select select "3: 100"
